Goal: Task Accomplishment & Management: Manage account settings

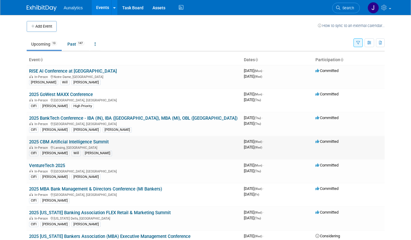
click at [67, 141] on link "2025 CBM Artificial Intelligence Summit" at bounding box center [69, 141] width 80 height 5
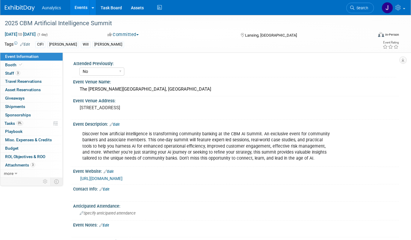
select select "No"
select select "CIFI Sales"
select select "Financial"
select select "Bank"
select select "State"
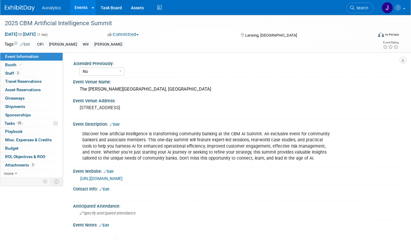
select select "Submitted"
click at [33, 126] on link "0% Tasks 0%" at bounding box center [31, 123] width 62 height 8
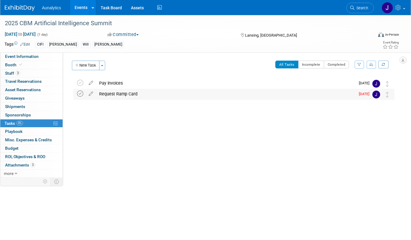
click at [82, 91] on icon at bounding box center [80, 93] width 6 height 6
click at [79, 7] on link "Events" at bounding box center [81, 7] width 22 height 15
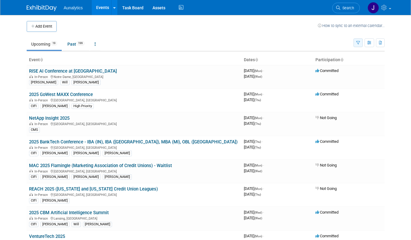
click at [356, 46] on button "button" at bounding box center [358, 42] width 9 height 9
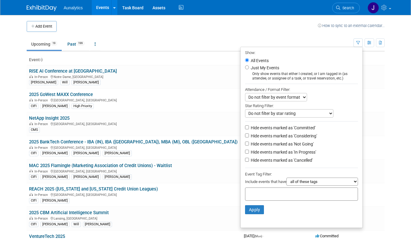
click at [279, 145] on label "Hide events marked as 'Not Going'" at bounding box center [282, 144] width 64 height 6
click at [249, 145] on input "Hide events marked as 'Not Going'" at bounding box center [247, 143] width 4 height 4
checkbox input "true"
click at [213, 43] on ul "Upcoming 19 Past 199 All Events 218 Past and Upcoming Grouped Annually Events g…" at bounding box center [190, 44] width 327 height 13
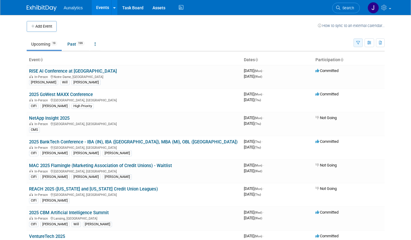
click at [361, 39] on button "button" at bounding box center [358, 42] width 9 height 9
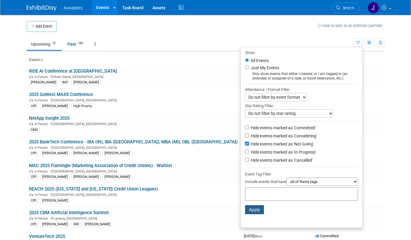
click at [252, 212] on button "Apply" at bounding box center [254, 209] width 19 height 9
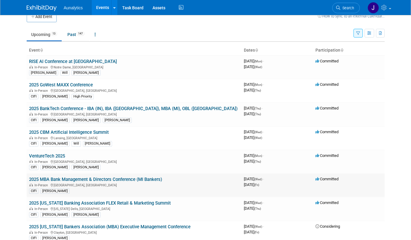
scroll to position [14, 0]
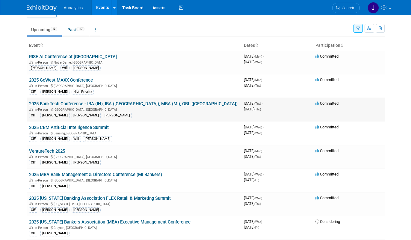
click at [104, 105] on link "2025 BankTech Conference - IBA (IN), IBA ([GEOGRAPHIC_DATA]), MBA (MI), OBL ([G…" at bounding box center [133, 103] width 209 height 5
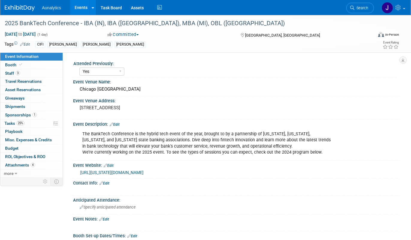
select select "Yes"
select select "Submitted"
click at [25, 122] on span "25%" at bounding box center [20, 123] width 8 height 4
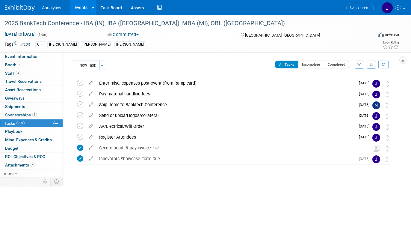
click at [79, 4] on link "Events" at bounding box center [81, 7] width 22 height 15
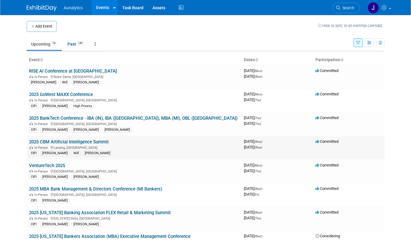
click at [70, 143] on link "2025 CBM Artificial Intelligence Summit" at bounding box center [69, 141] width 80 height 5
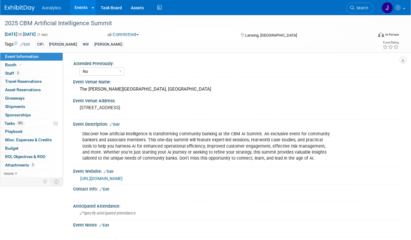
select select "No"
select select "CIFI Sales"
select select "Financial"
select select "Bank"
select select "State"
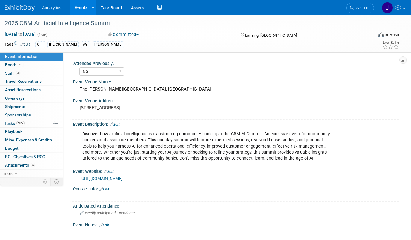
select select "Submitted"
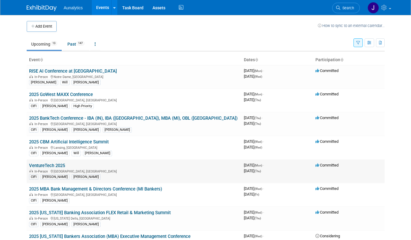
click at [55, 165] on link "VentureTech 2025" at bounding box center [47, 165] width 36 height 5
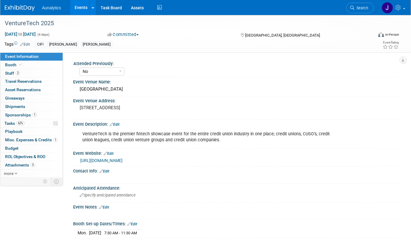
select select "No"
click at [43, 121] on link "62% Tasks 62%" at bounding box center [31, 123] width 62 height 8
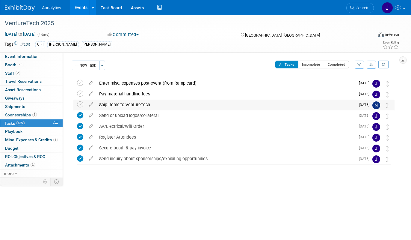
click at [131, 103] on div "Ship Items to VentureTech" at bounding box center [225, 104] width 259 height 10
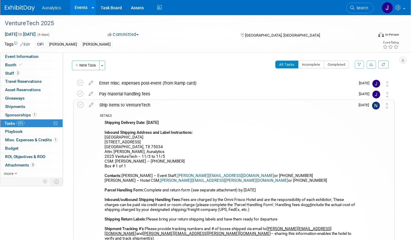
click at [131, 103] on div "Ship Items to VentureTech" at bounding box center [225, 105] width 259 height 10
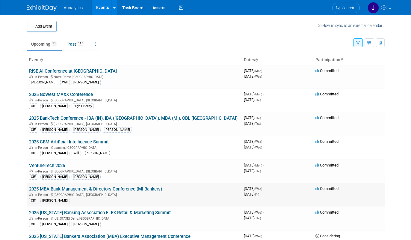
click at [87, 189] on link "2025 MBA Bank Management & Directors Conference (MI Bankers)" at bounding box center [95, 188] width 133 height 5
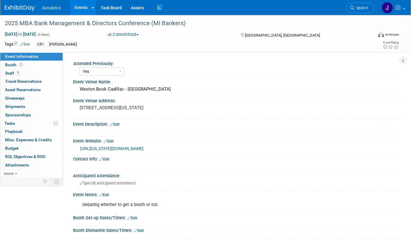
select select "Yes"
click at [25, 62] on link "Booth" at bounding box center [31, 65] width 62 height 8
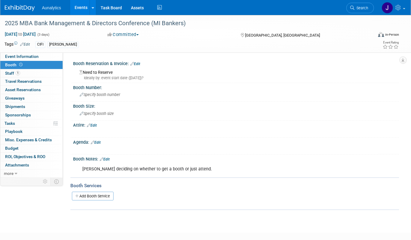
click at [76, 7] on link "Events" at bounding box center [81, 7] width 22 height 15
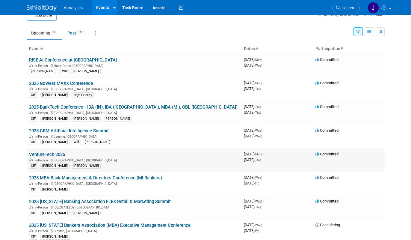
scroll to position [19, 0]
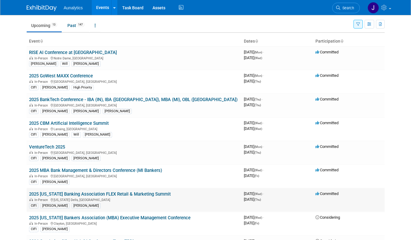
click at [64, 195] on link "2025 [US_STATE] Banking Association FLEX Retail & Marketing Summit" at bounding box center [100, 193] width 142 height 5
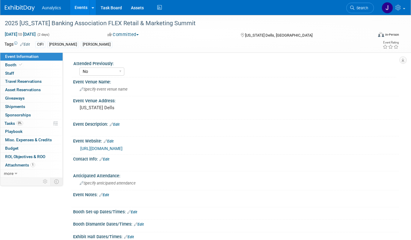
select select "No"
select select "Accepted"
click at [31, 122] on link "0% Tasks 0%" at bounding box center [31, 123] width 62 height 8
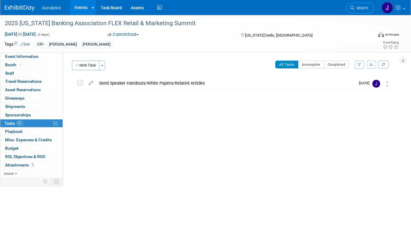
click at [77, 5] on link "Events" at bounding box center [81, 7] width 22 height 15
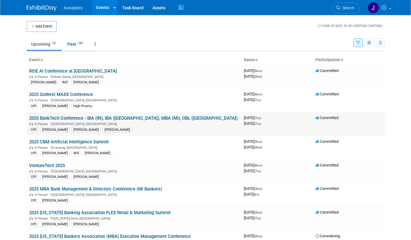
click at [80, 115] on link "2025 BankTech Conference - IBA (IN), IBA ([GEOGRAPHIC_DATA]), MBA (MI), OBL ([G…" at bounding box center [133, 117] width 209 height 5
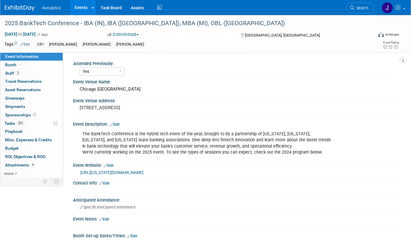
select select "Yes"
select select "Submitted"
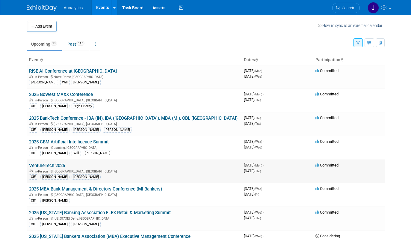
click at [56, 165] on link "VentureTech 2025" at bounding box center [47, 165] width 36 height 5
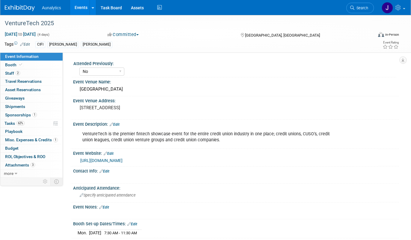
select select "No"
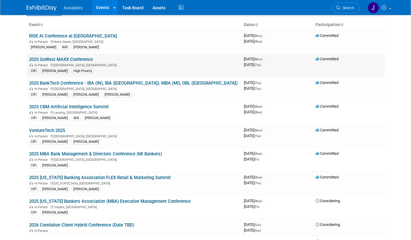
scroll to position [37, 0]
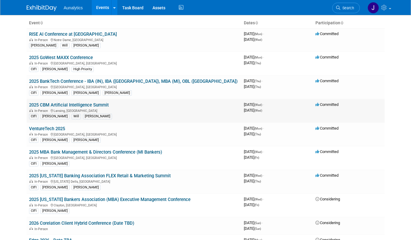
click at [104, 105] on link "2025 CBM Artificial Intelligence Summit" at bounding box center [69, 104] width 80 height 5
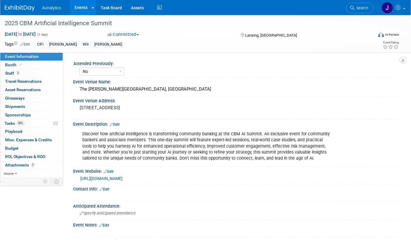
select select "No"
select select "CIFI Sales"
select select "Financial"
select select "Bank"
select select "State"
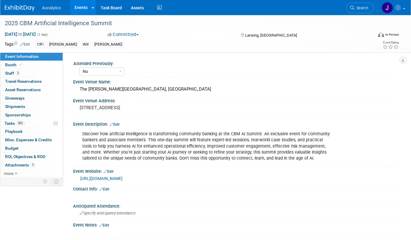
select select "Submitted"
click at [29, 127] on link "50% Tasks 50%" at bounding box center [31, 123] width 62 height 8
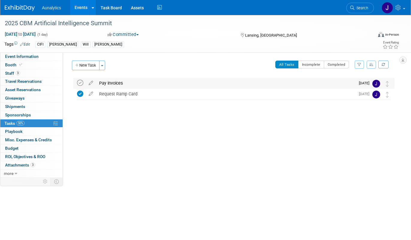
click at [79, 82] on icon at bounding box center [80, 83] width 6 height 6
